Goal: Find specific page/section: Find specific page/section

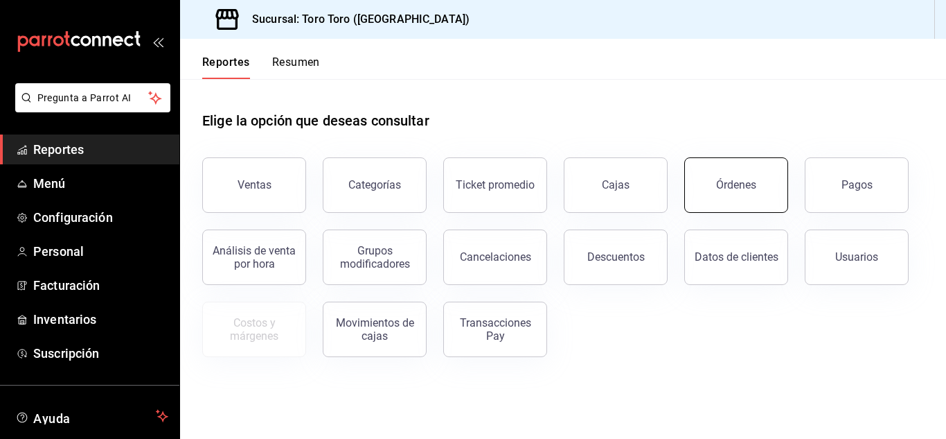
click at [748, 203] on button "Órdenes" at bounding box center [736, 184] width 104 height 55
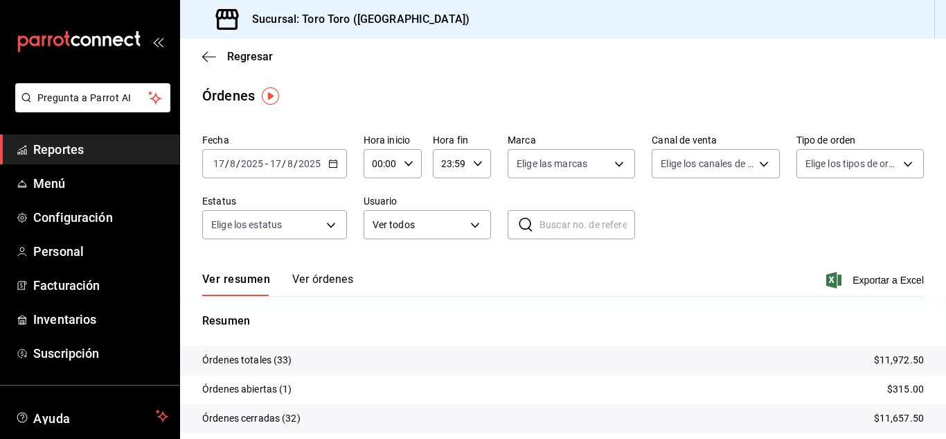
click at [46, 149] on span "Reportes" at bounding box center [100, 149] width 135 height 19
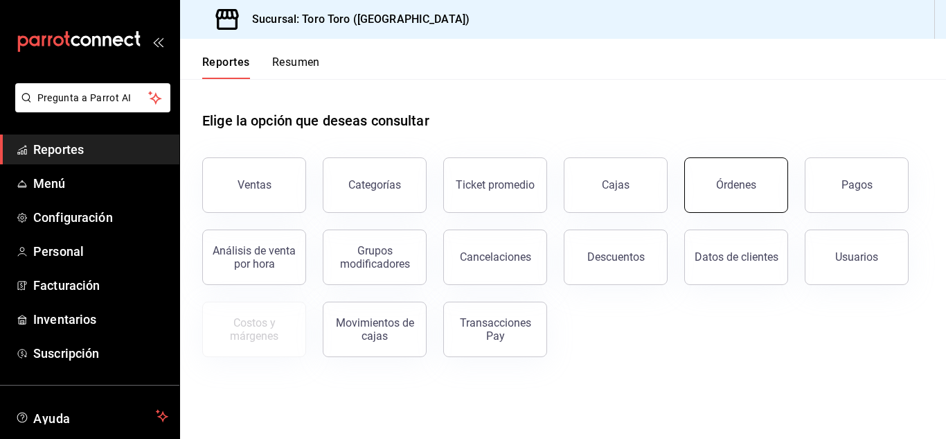
click at [715, 172] on button "Órdenes" at bounding box center [736, 184] width 104 height 55
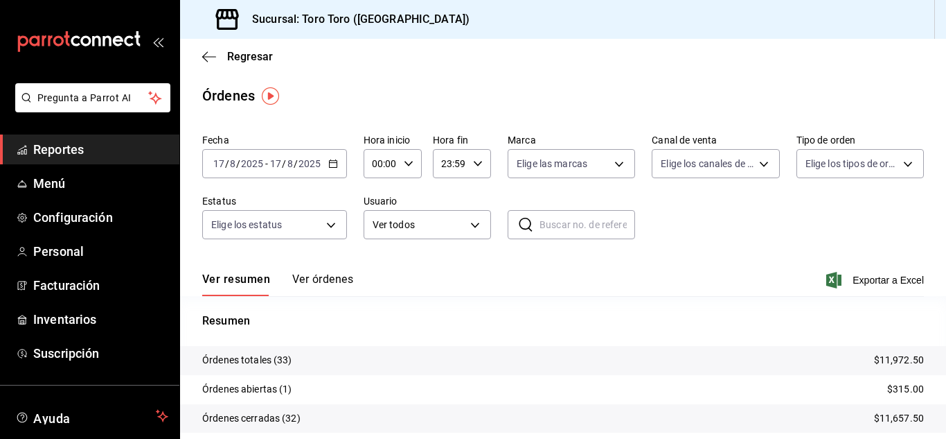
click at [80, 153] on span "Reportes" at bounding box center [100, 149] width 135 height 19
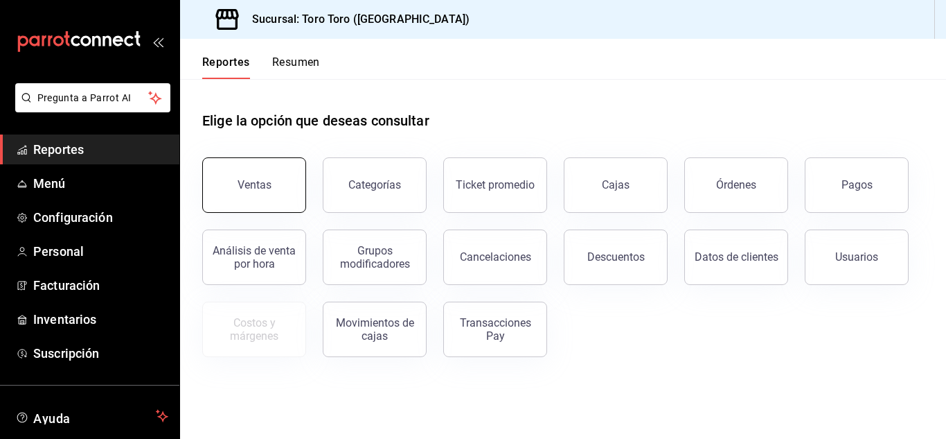
click at [263, 184] on div "Ventas" at bounding box center [255, 184] width 34 height 13
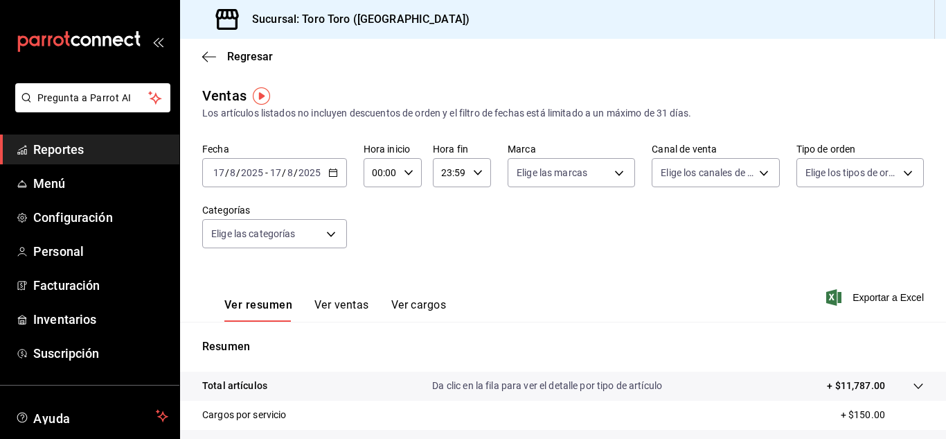
click at [403, 309] on button "Ver cargos" at bounding box center [418, 310] width 55 height 24
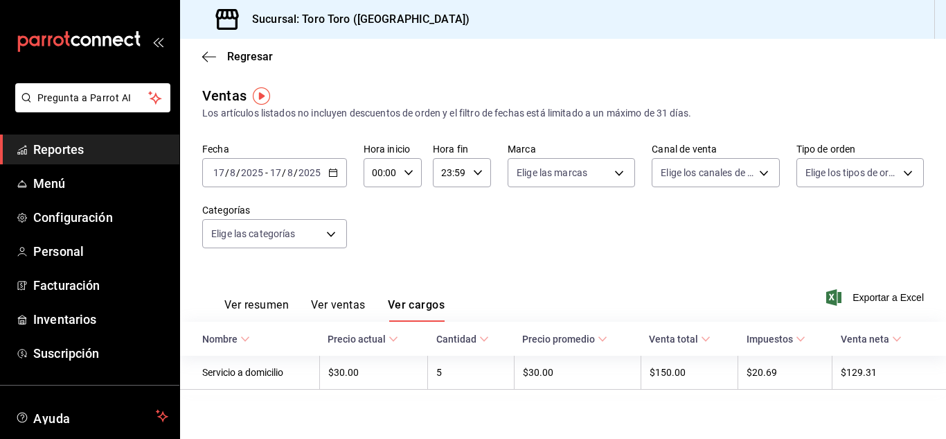
click at [53, 147] on span "Reportes" at bounding box center [100, 149] width 135 height 19
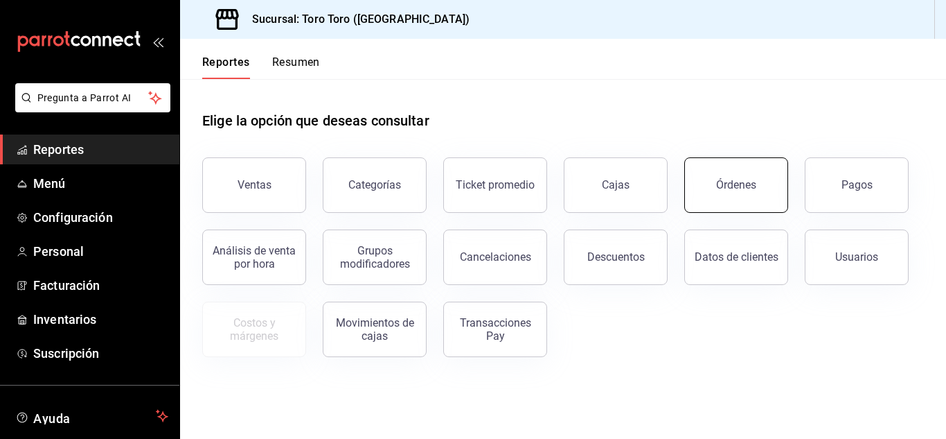
click at [757, 164] on button "Órdenes" at bounding box center [736, 184] width 104 height 55
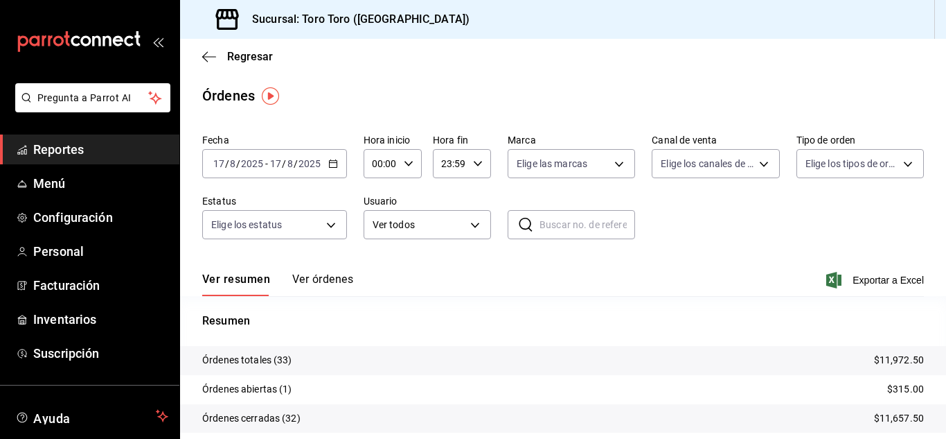
click at [24, 146] on icon "mailbox folders" at bounding box center [23, 147] width 8 height 4
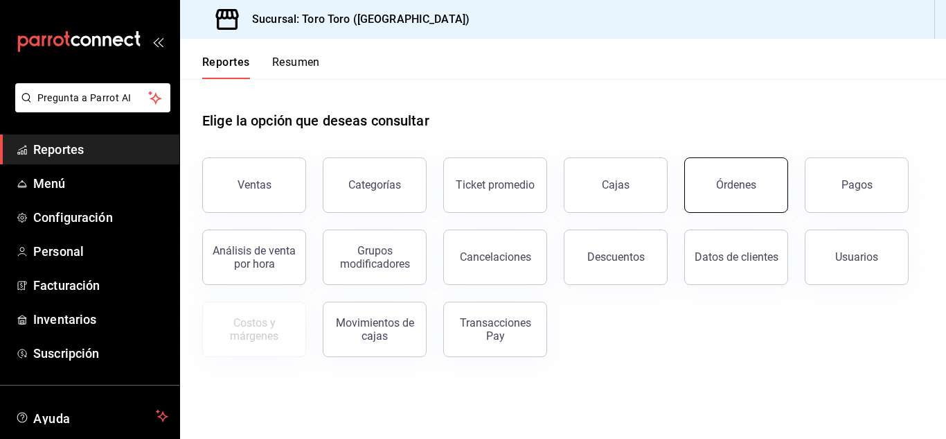
click at [728, 184] on div "Órdenes" at bounding box center [736, 184] width 40 height 13
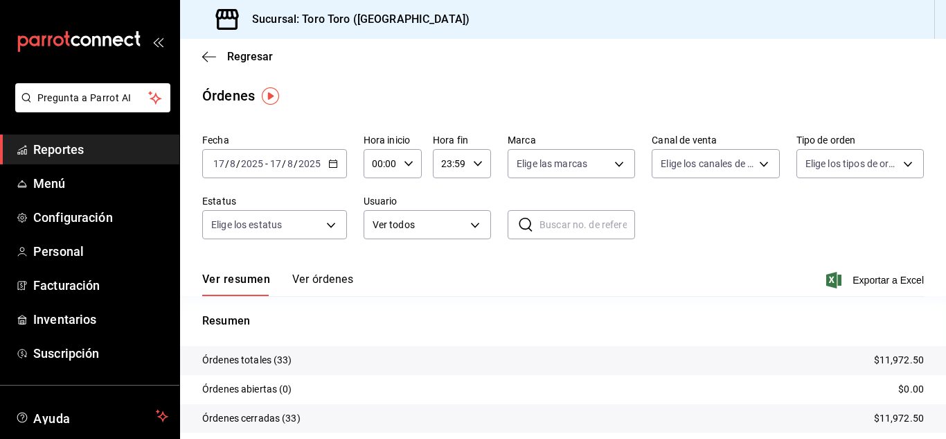
click at [60, 145] on span "Reportes" at bounding box center [100, 149] width 135 height 19
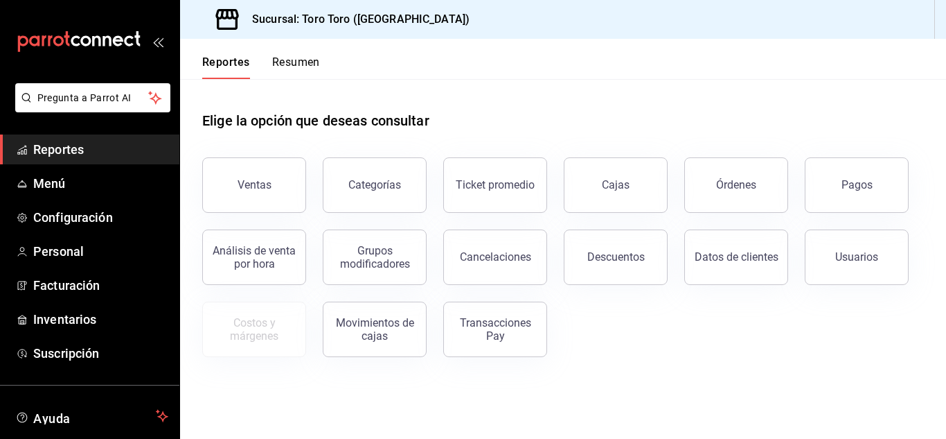
click at [829, 168] on button "Pagos" at bounding box center [857, 184] width 104 height 55
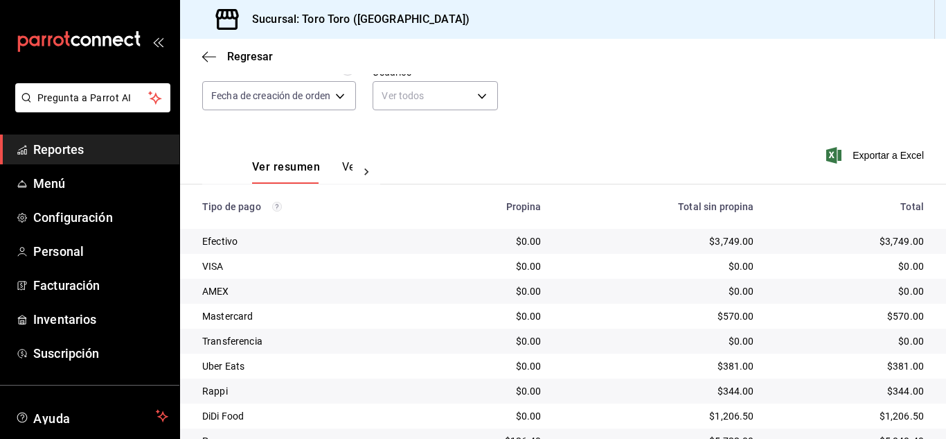
scroll to position [60, 0]
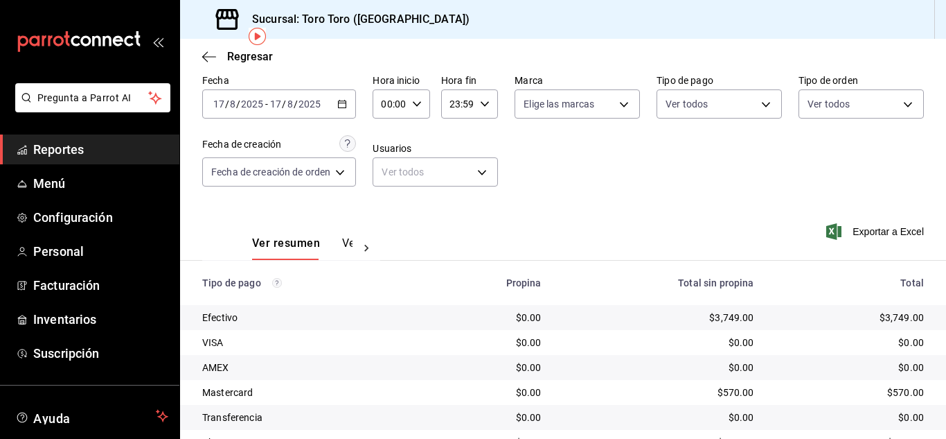
click at [344, 104] on icon "button" at bounding box center [342, 104] width 10 height 10
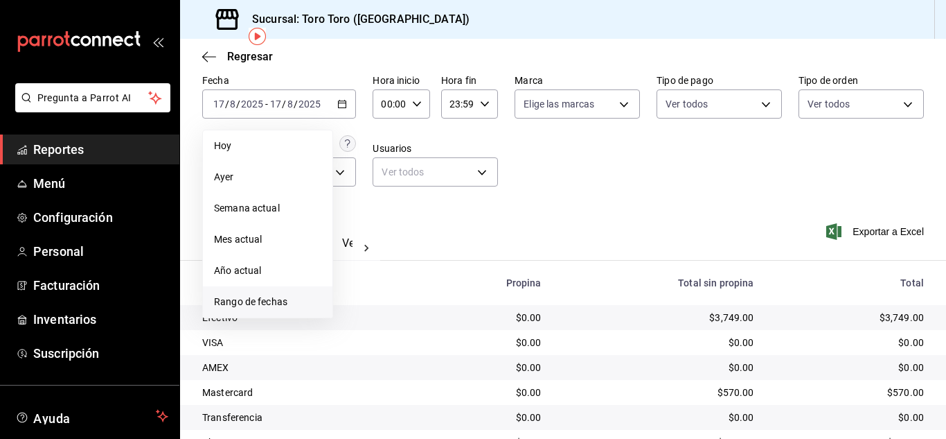
click at [237, 306] on span "Rango de fechas" at bounding box center [267, 301] width 107 height 15
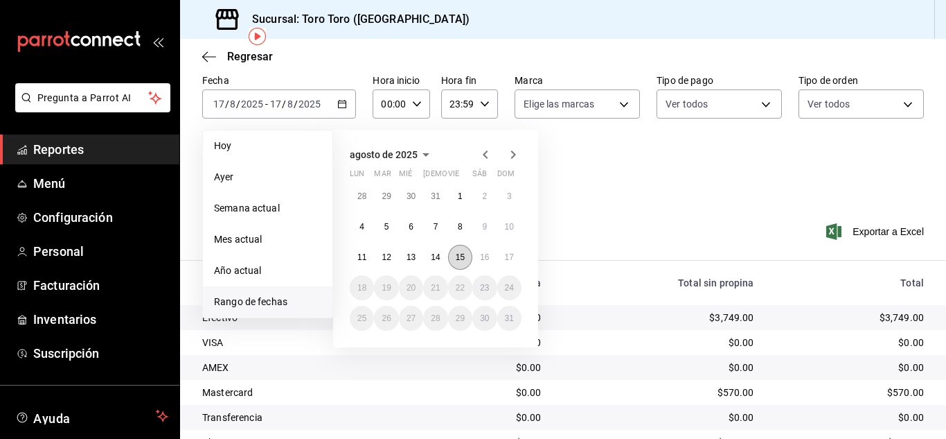
click at [458, 261] on abbr "15" at bounding box center [460, 257] width 9 height 10
click at [455, 250] on button "15" at bounding box center [460, 257] width 24 height 25
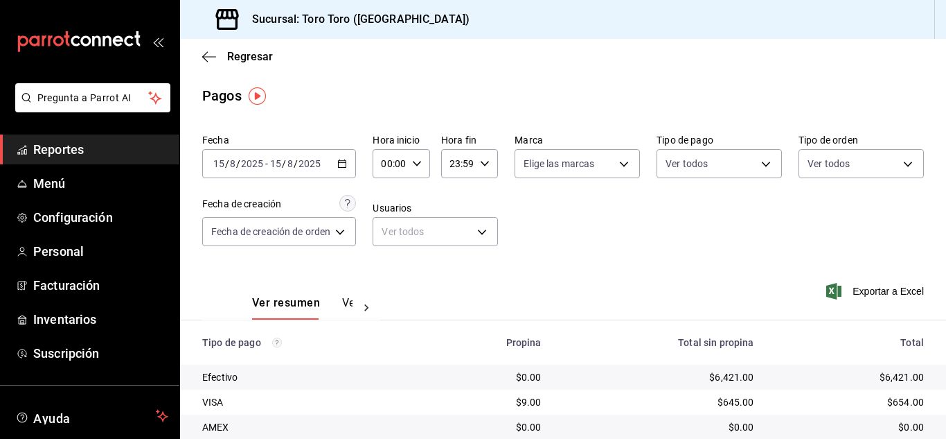
click at [342, 158] on div "[DATE] [DATE] - [DATE] [DATE]" at bounding box center [279, 163] width 154 height 29
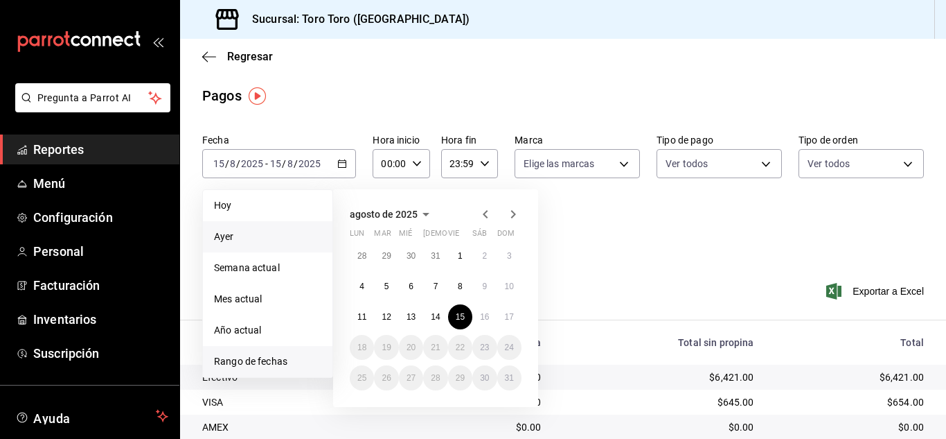
click at [272, 236] on span "Ayer" at bounding box center [267, 236] width 107 height 15
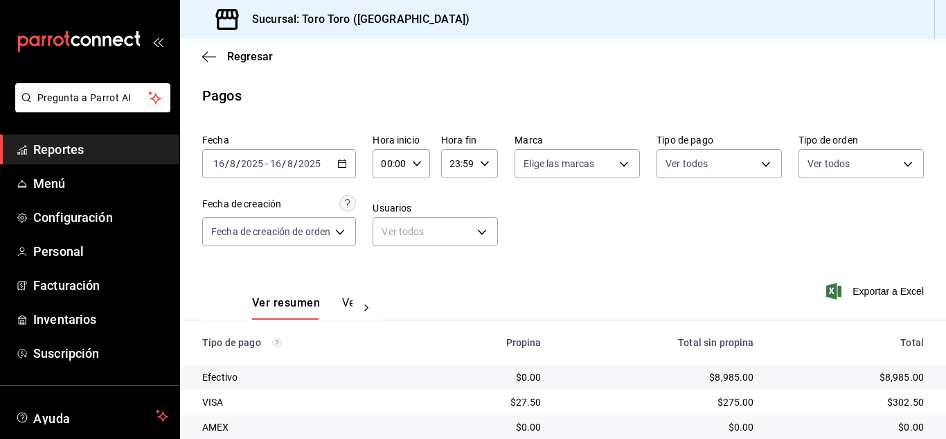
scroll to position [198, 0]
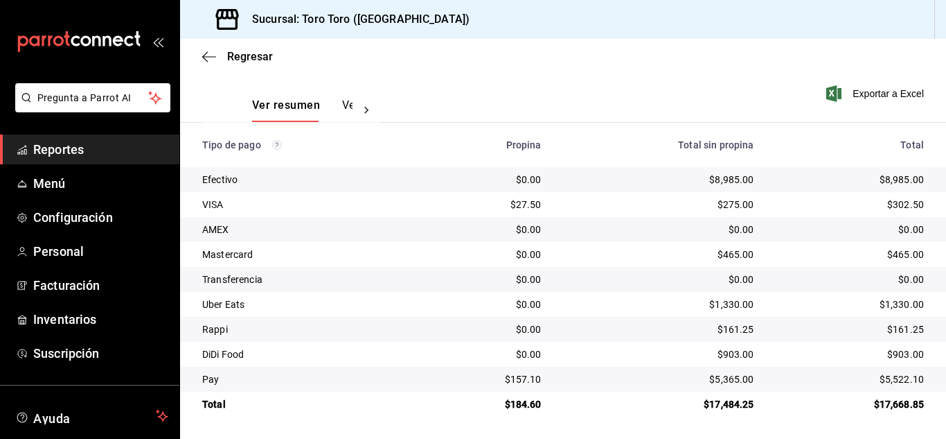
click at [56, 151] on span "Reportes" at bounding box center [100, 149] width 135 height 19
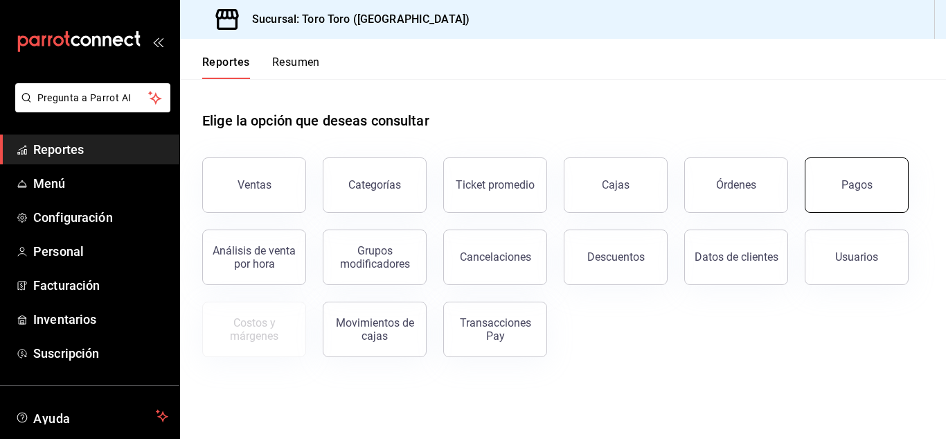
click at [853, 187] on div "Pagos" at bounding box center [857, 184] width 31 height 13
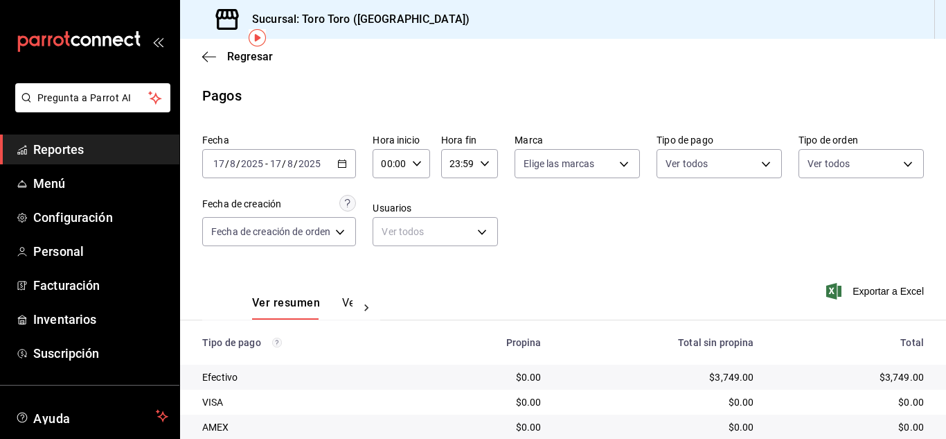
scroll to position [198, 0]
